Goal: Information Seeking & Learning: Learn about a topic

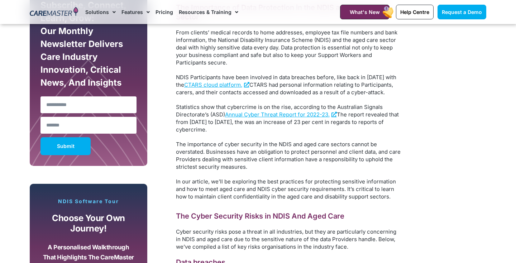
scroll to position [459, 0]
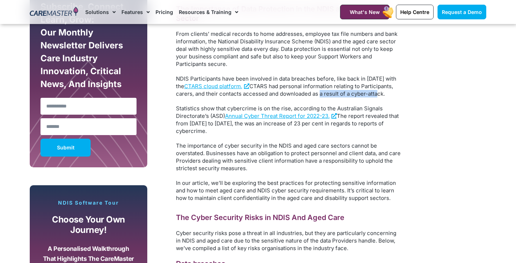
drag, startPoint x: 318, startPoint y: 96, endPoint x: 374, endPoint y: 95, distance: 56.6
click at [374, 95] on span "CTARS had personal information relating to Participants, carers, and their cont…" at bounding box center [284, 90] width 217 height 14
click at [212, 107] on span "Statistics show that cybercrime is on the rise, according to the Australian Sig…" at bounding box center [279, 112] width 207 height 14
drag, startPoint x: 367, startPoint y: 78, endPoint x: 377, endPoint y: 80, distance: 9.5
click at [377, 80] on span "NDIS Participants have been involved in data breaches before, like back in [DAT…" at bounding box center [286, 82] width 220 height 14
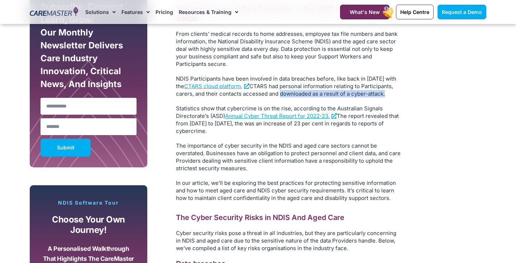
drag, startPoint x: 277, startPoint y: 95, endPoint x: 359, endPoint y: 98, distance: 82.5
click at [359, 98] on div "The Importance of Data Protection in the NDIS and Aged Care Sector From clients…" at bounding box center [289, 263] width 226 height 518
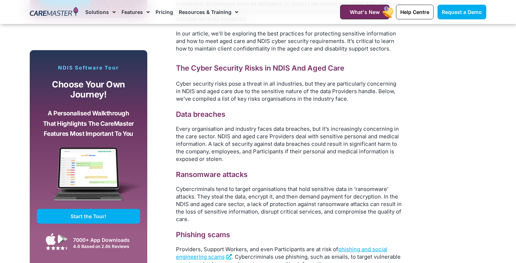
scroll to position [608, 0]
drag, startPoint x: 259, startPoint y: 129, endPoint x: 310, endPoint y: 131, distance: 51.3
click at [310, 131] on span "Every organisation and industry faces data breaches, but it’s increasingly conc…" at bounding box center [287, 144] width 223 height 37
drag, startPoint x: 216, startPoint y: 137, endPoint x: 291, endPoint y: 139, distance: 75.3
click at [291, 139] on span "Every organisation and industry faces data breaches, but it’s increasingly conc…" at bounding box center [287, 144] width 223 height 37
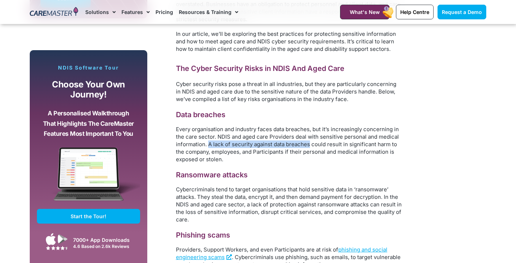
drag, startPoint x: 209, startPoint y: 144, endPoint x: 310, endPoint y: 144, distance: 101.0
click at [310, 144] on span "Every organisation and industry faces data breaches, but it’s increasingly conc…" at bounding box center [287, 144] width 223 height 37
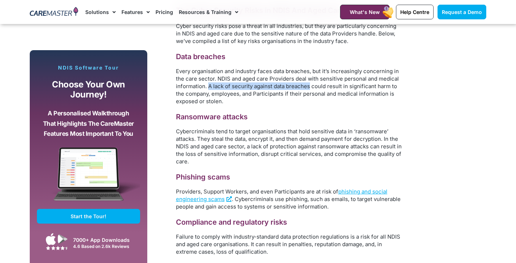
scroll to position [664, 0]
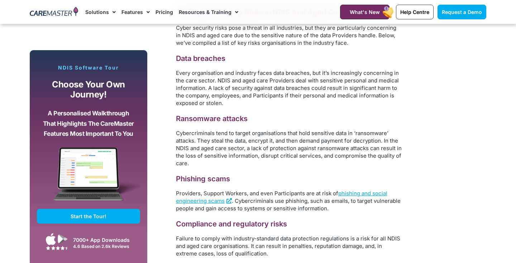
click at [292, 176] on h3 "Phishing scams" at bounding box center [289, 179] width 226 height 10
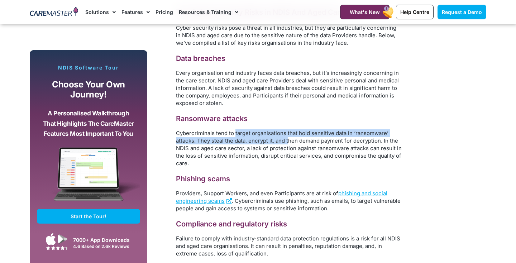
drag, startPoint x: 235, startPoint y: 133, endPoint x: 288, endPoint y: 137, distance: 52.5
click at [288, 137] on p "Cybercriminals tend to target organisations that hold sensitive data in ‘ransom…" at bounding box center [289, 148] width 226 height 38
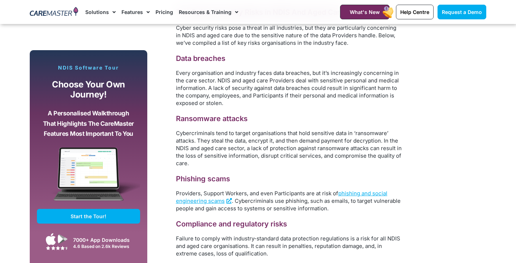
click at [307, 167] on div "The Importance of Data Protection in the NDIS and Aged Care Sector From clients…" at bounding box center [289, 58] width 226 height 518
drag, startPoint x: 245, startPoint y: 142, endPoint x: 278, endPoint y: 142, distance: 32.6
click at [278, 142] on span "Cybercriminals tend to target organisations that hold sensitive data in ‘ransom…" at bounding box center [289, 148] width 226 height 37
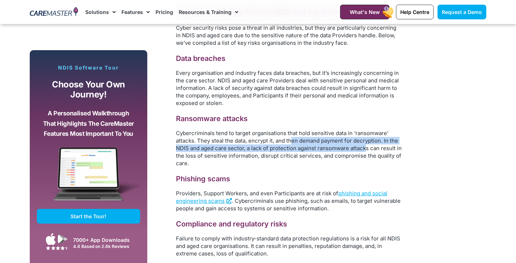
drag, startPoint x: 292, startPoint y: 143, endPoint x: 364, endPoint y: 145, distance: 72.4
click at [364, 145] on span "Cybercriminals tend to target organisations that hold sensitive data in ‘ransom…" at bounding box center [289, 148] width 226 height 37
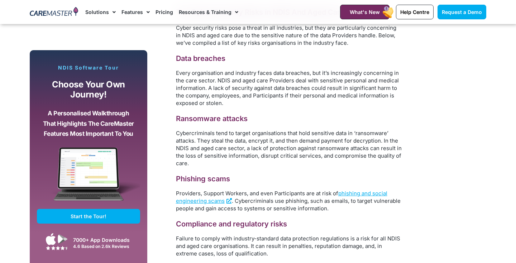
click at [364, 166] on p "Cybercriminals tend to target organisations that hold sensitive data in ‘ransom…" at bounding box center [289, 148] width 226 height 38
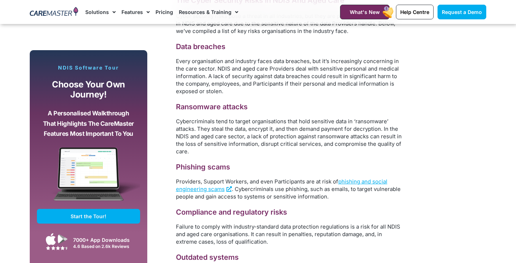
scroll to position [674, 0]
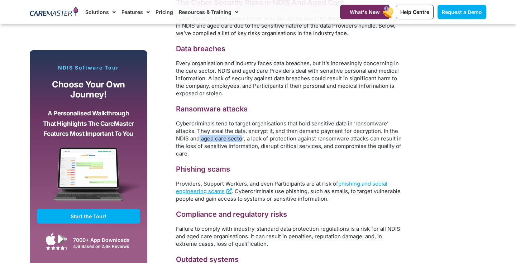
drag, startPoint x: 199, startPoint y: 142, endPoint x: 241, endPoint y: 142, distance: 41.9
click at [241, 142] on p "Cybercriminals tend to target organisations that hold sensitive data in ‘ransom…" at bounding box center [289, 139] width 226 height 38
click at [279, 165] on h3 "Phishing scams" at bounding box center [289, 169] width 226 height 10
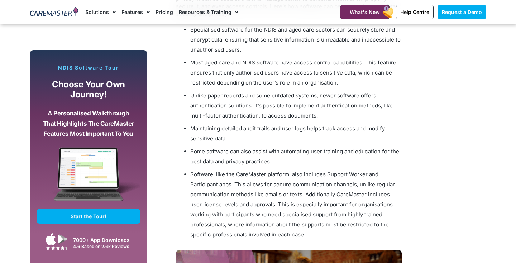
scroll to position [1532, 0]
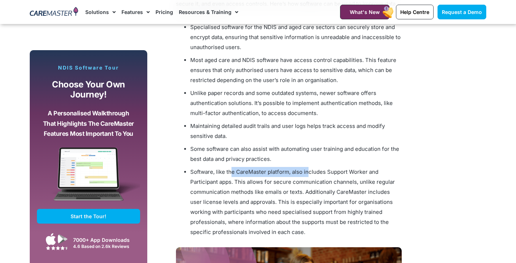
drag, startPoint x: 232, startPoint y: 172, endPoint x: 308, endPoint y: 174, distance: 76.4
click at [308, 174] on span "Software, like the CareMaster platform, also includes Support Worker and Partic…" at bounding box center [292, 201] width 205 height 67
click at [382, 180] on span "Software, like the CareMaster platform, also includes Support Worker and Partic…" at bounding box center [292, 201] width 205 height 67
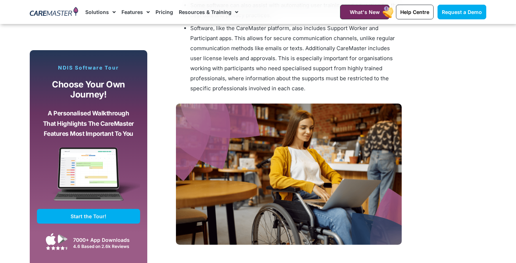
scroll to position [1842, 0]
